Goal: Transaction & Acquisition: Purchase product/service

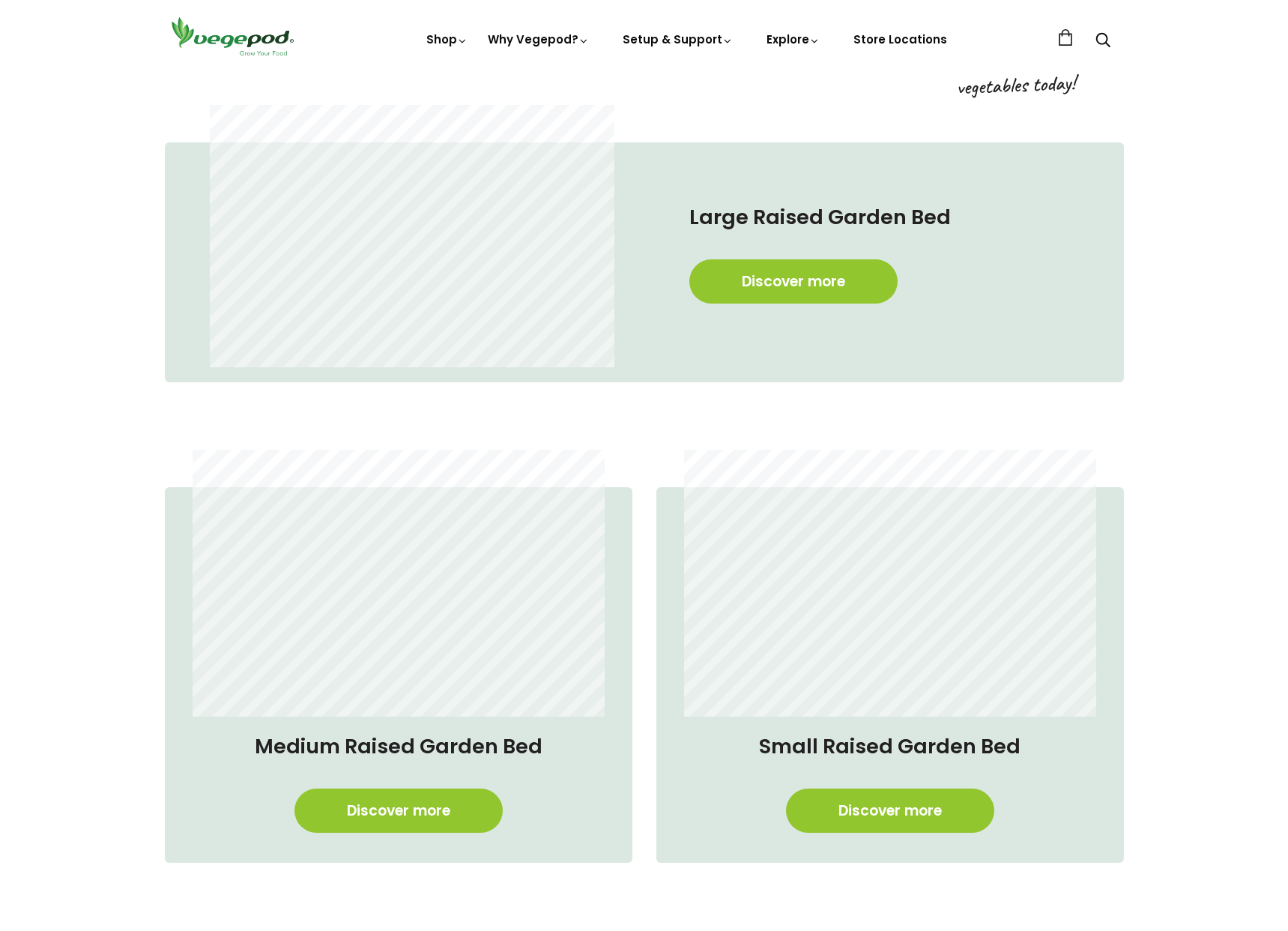
scroll to position [974, 0]
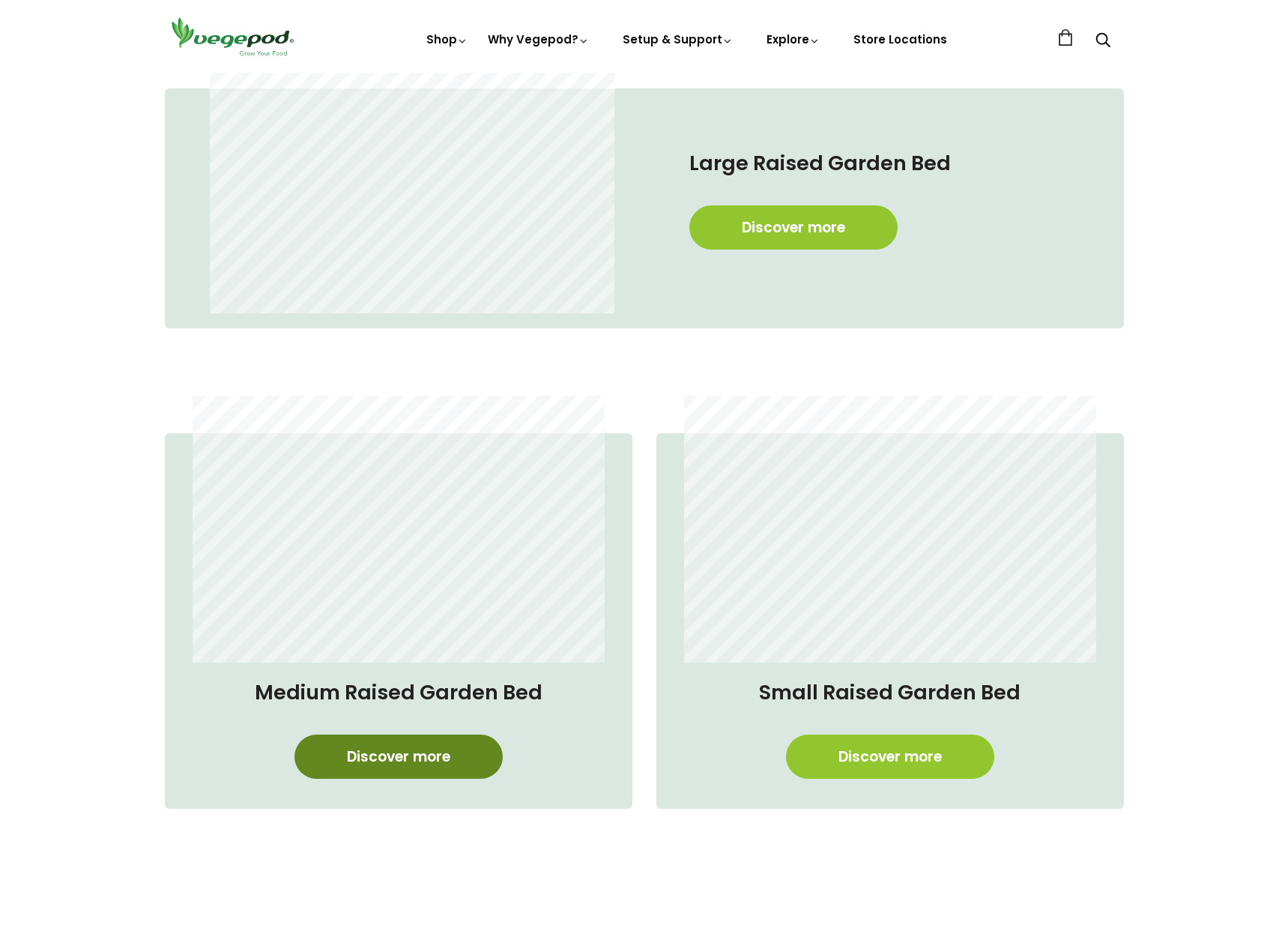
click at [397, 762] on link "Discover more" at bounding box center [398, 756] width 208 height 44
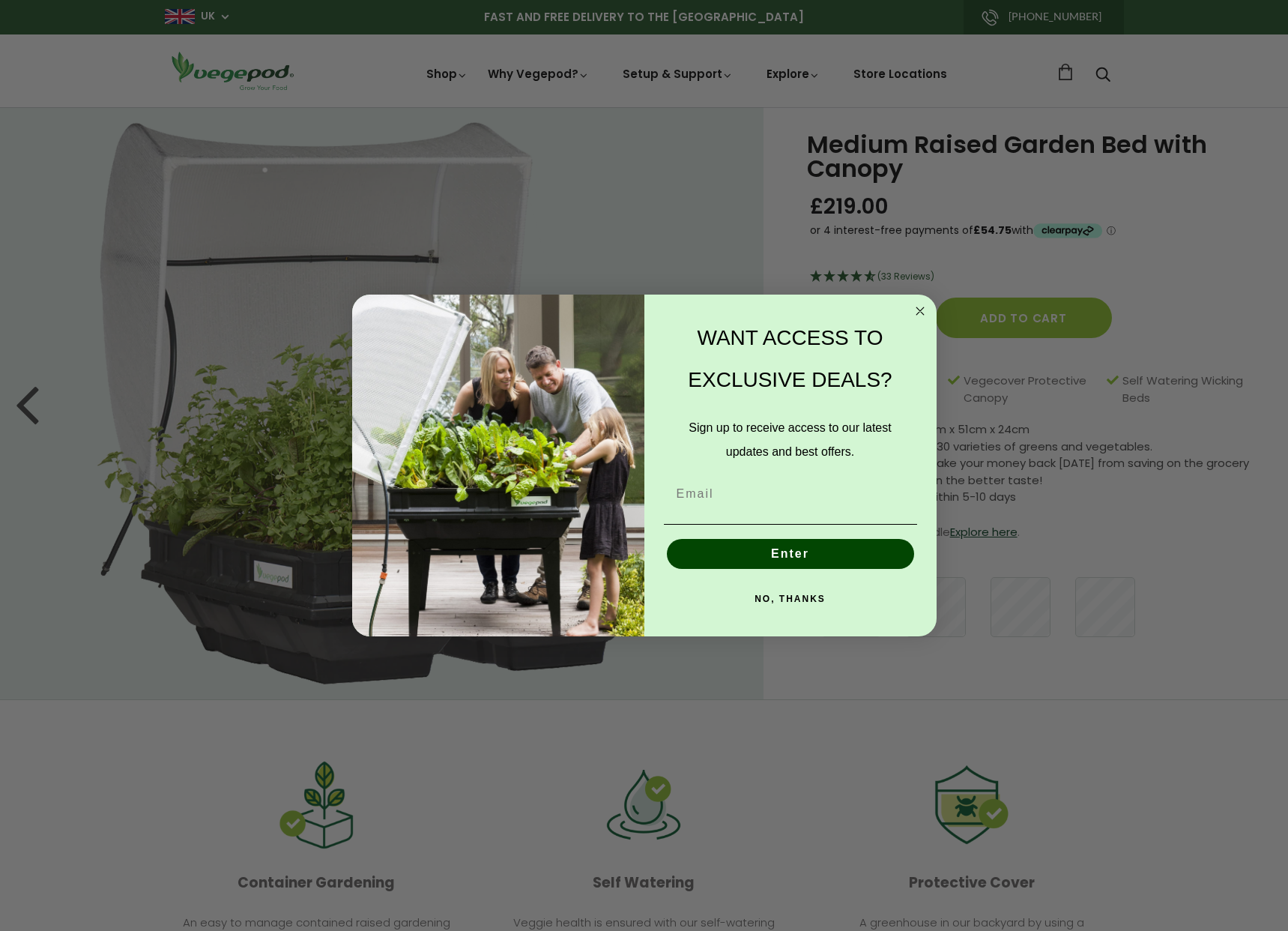
click at [921, 308] on circle "Close dialog" at bounding box center [919, 310] width 17 height 17
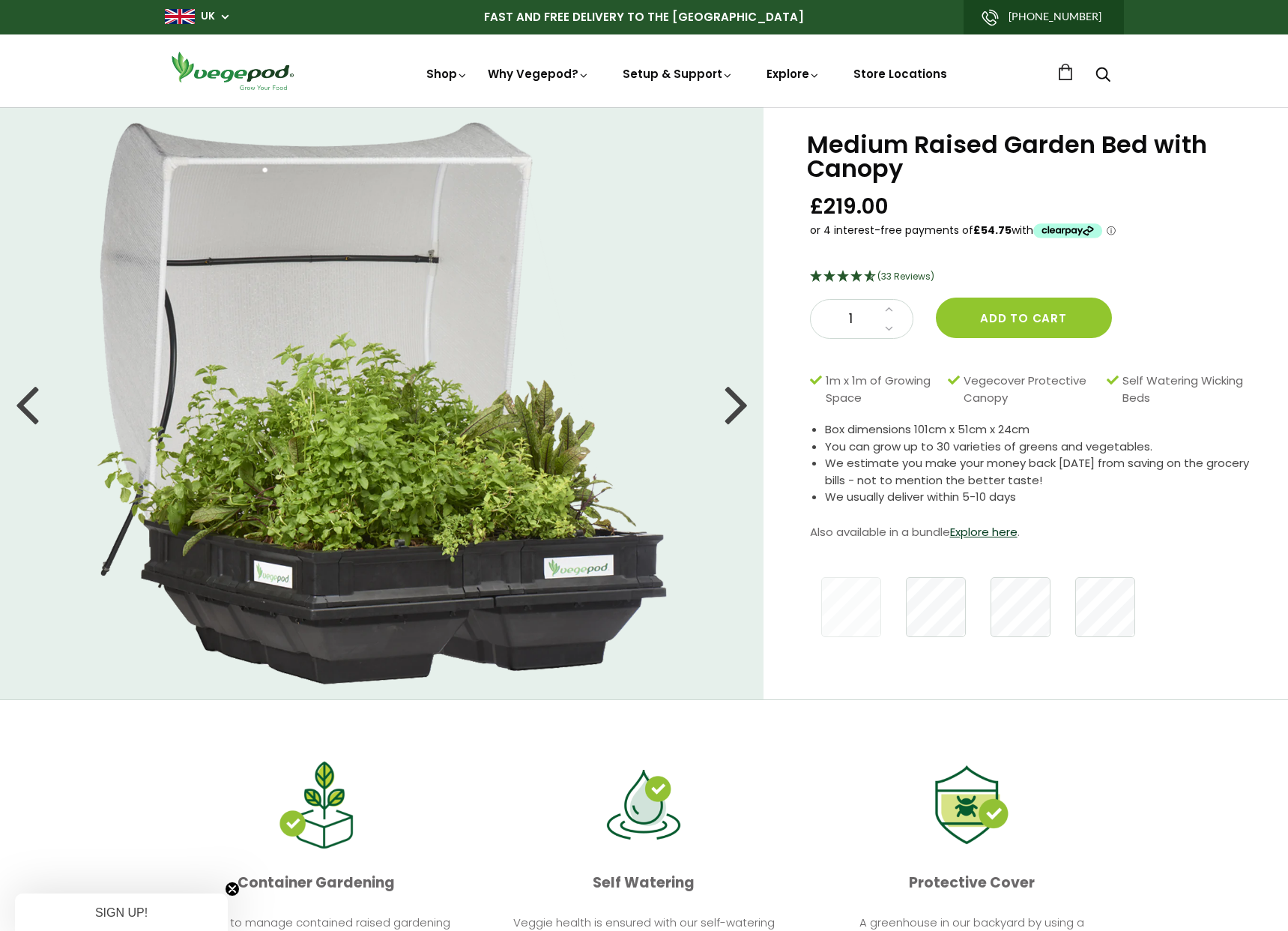
click at [224, 15] on span "UK" at bounding box center [197, 15] width 64 height 14
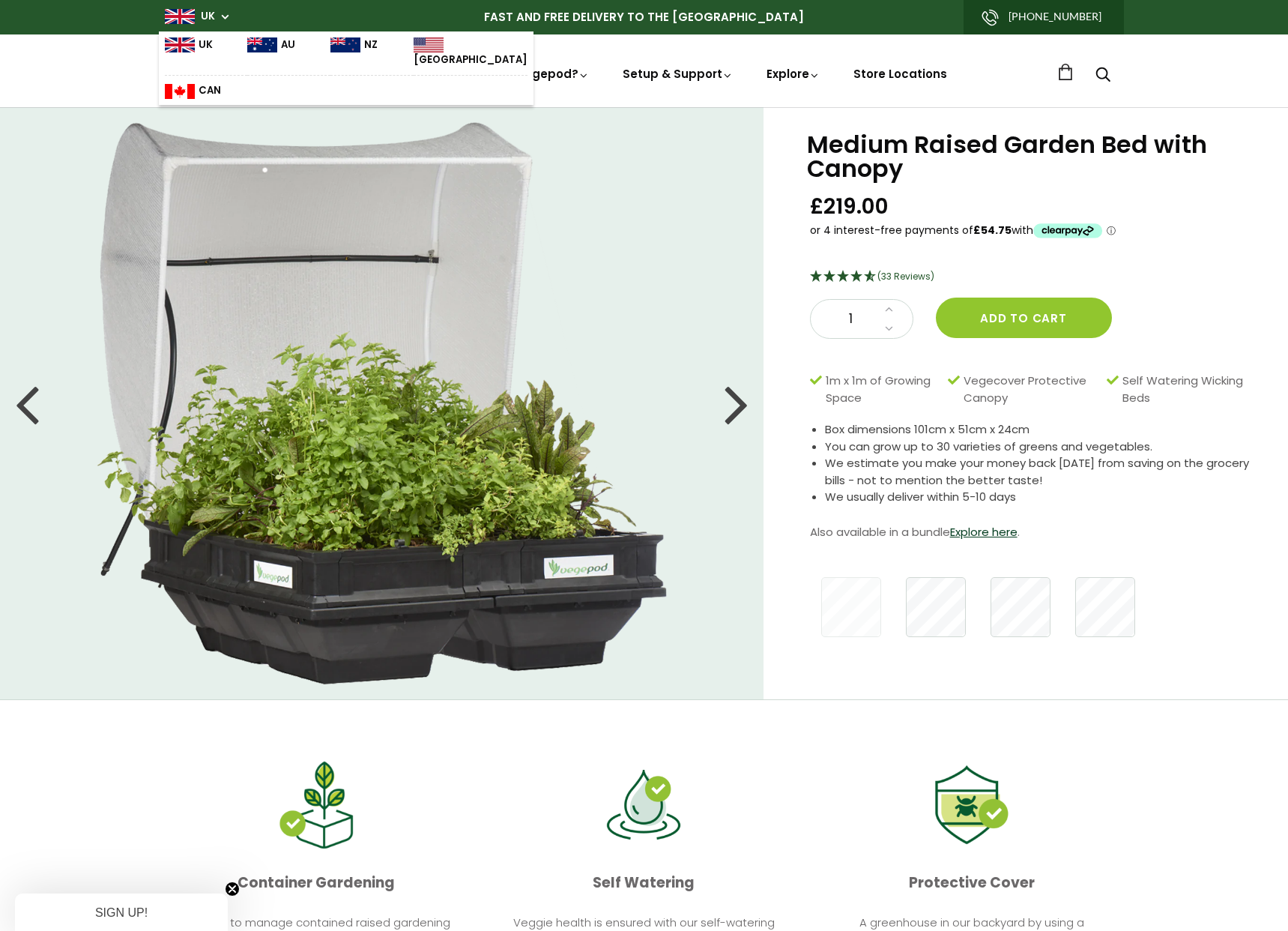
click at [413, 41] on img at bounding box center [428, 45] width 30 height 15
